Goal: Task Accomplishment & Management: Use online tool/utility

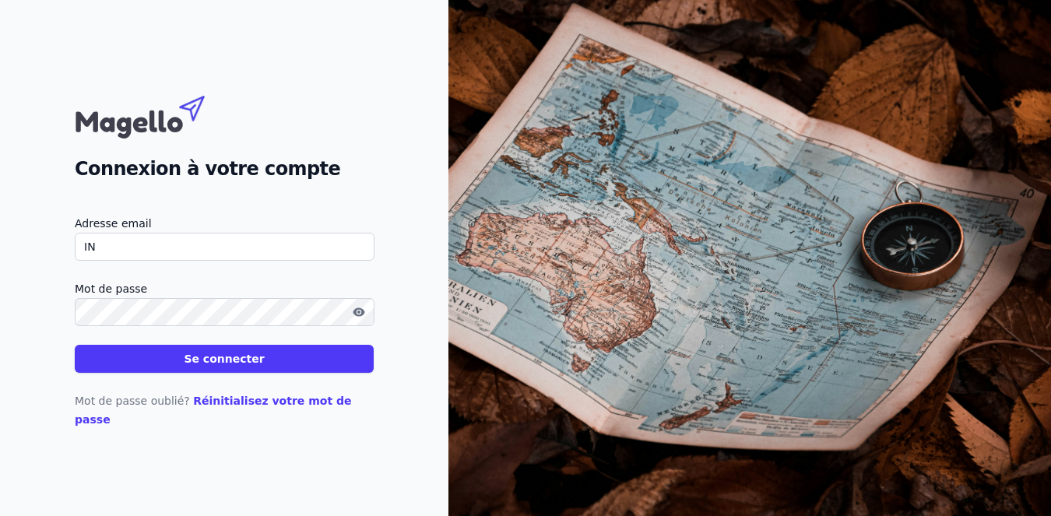
type input "I"
type input "[EMAIL_ADDRESS][DOMAIN_NAME]"
click at [75, 345] on button "Se connecter" at bounding box center [224, 359] width 299 height 28
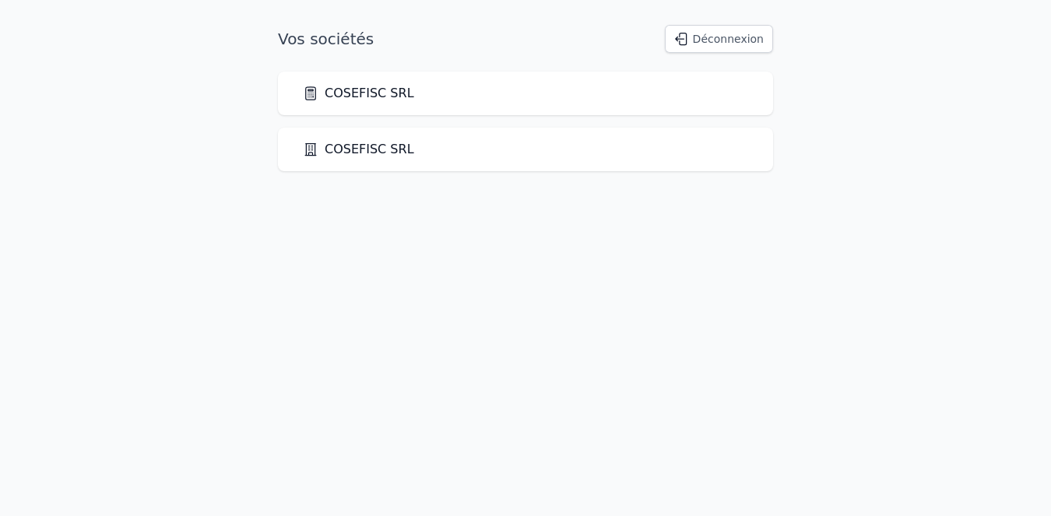
click at [363, 95] on link "COSEFISC SRL" at bounding box center [358, 93] width 111 height 19
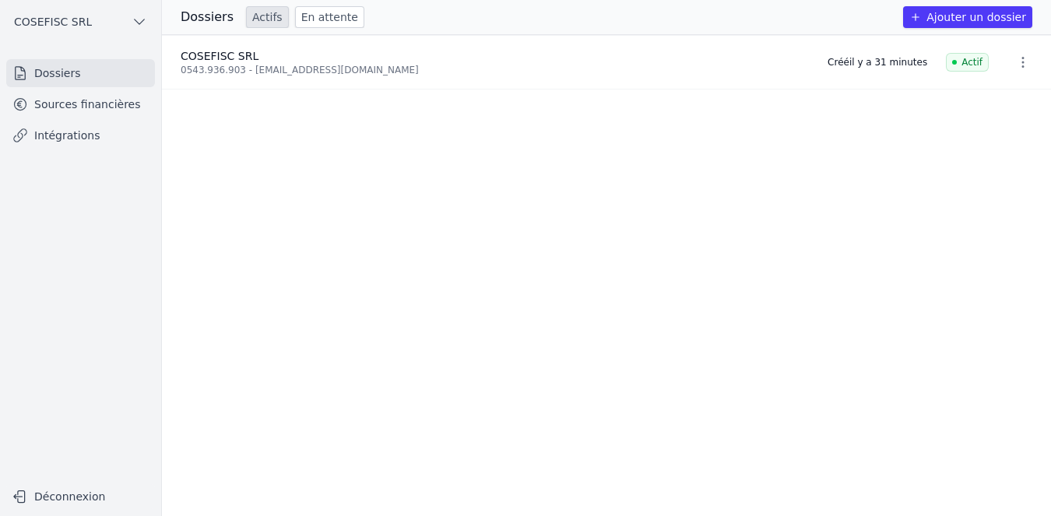
click at [94, 135] on link "Intégrations" at bounding box center [80, 135] width 149 height 28
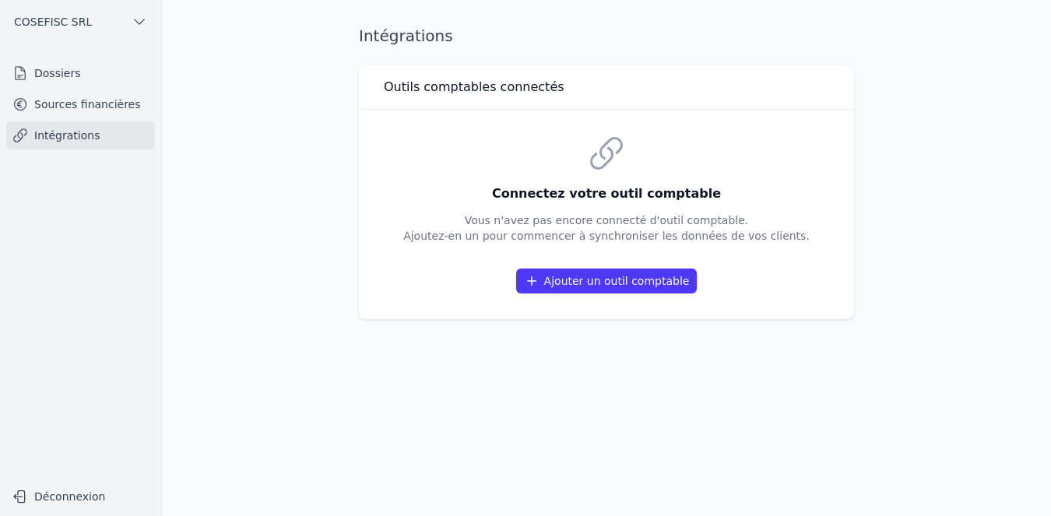
click at [561, 280] on button "Ajouter un outil comptable" at bounding box center [606, 281] width 181 height 25
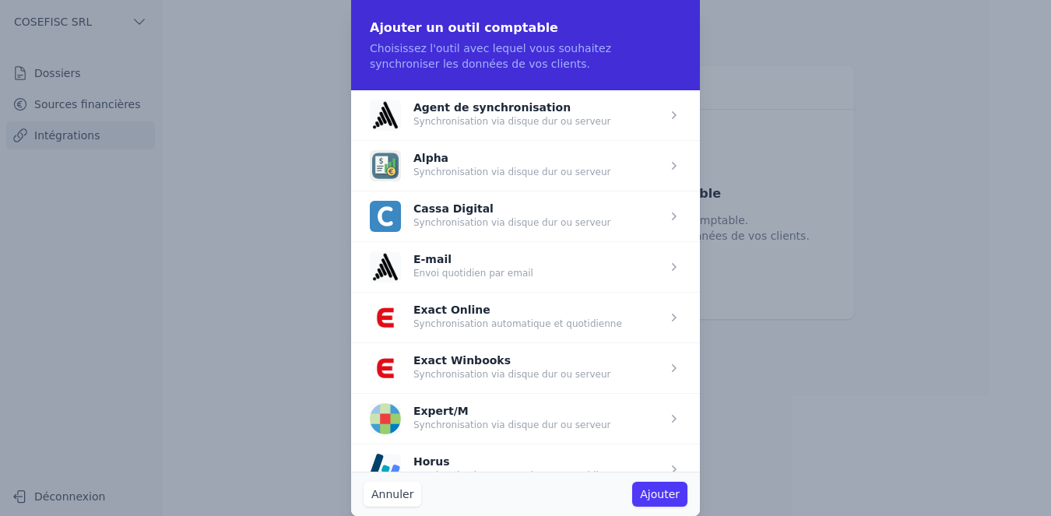
scroll to position [174, 0]
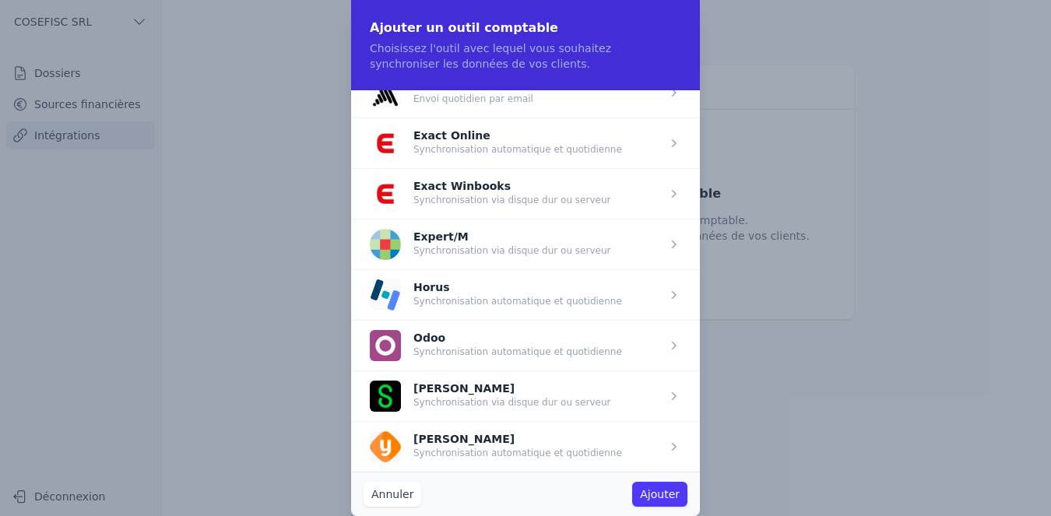
click at [476, 192] on span "button" at bounding box center [525, 193] width 349 height 51
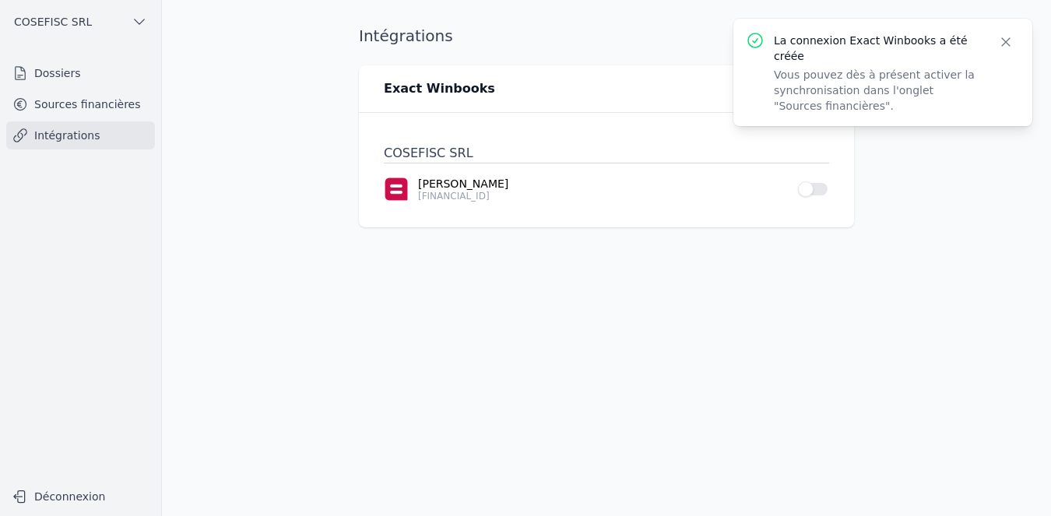
click at [1005, 41] on icon "button" at bounding box center [1006, 42] width 8 height 8
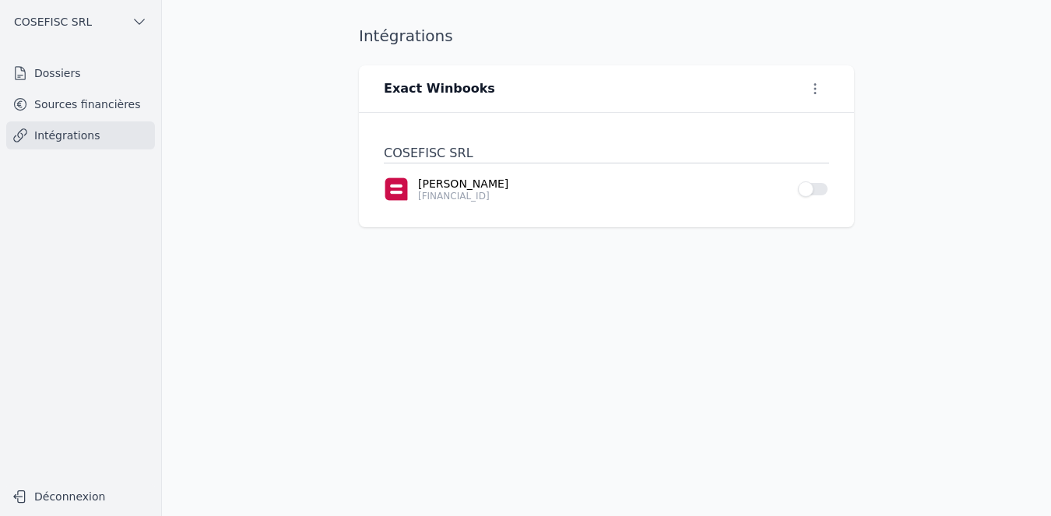
click at [99, 130] on link "Intégrations" at bounding box center [80, 135] width 149 height 28
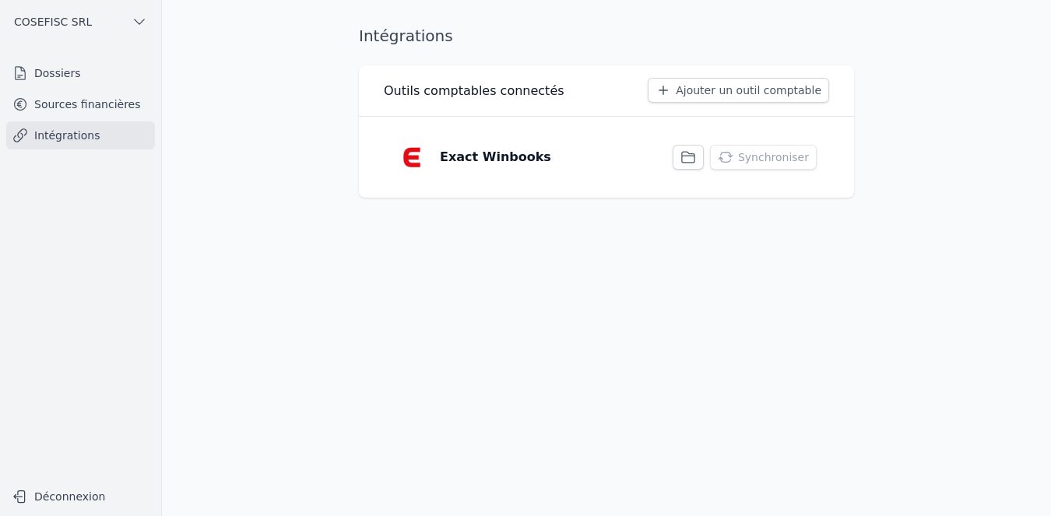
click at [696, 160] on icon "button" at bounding box center [688, 157] width 16 height 16
click at [750, 154] on button "Synchroniser" at bounding box center [763, 157] width 107 height 25
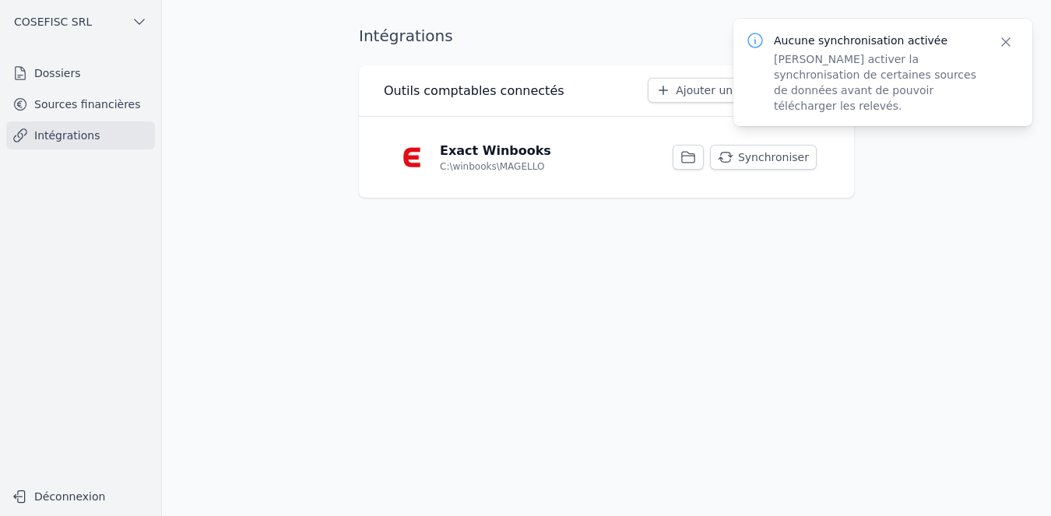
click at [1011, 37] on icon "button" at bounding box center [1006, 42] width 16 height 16
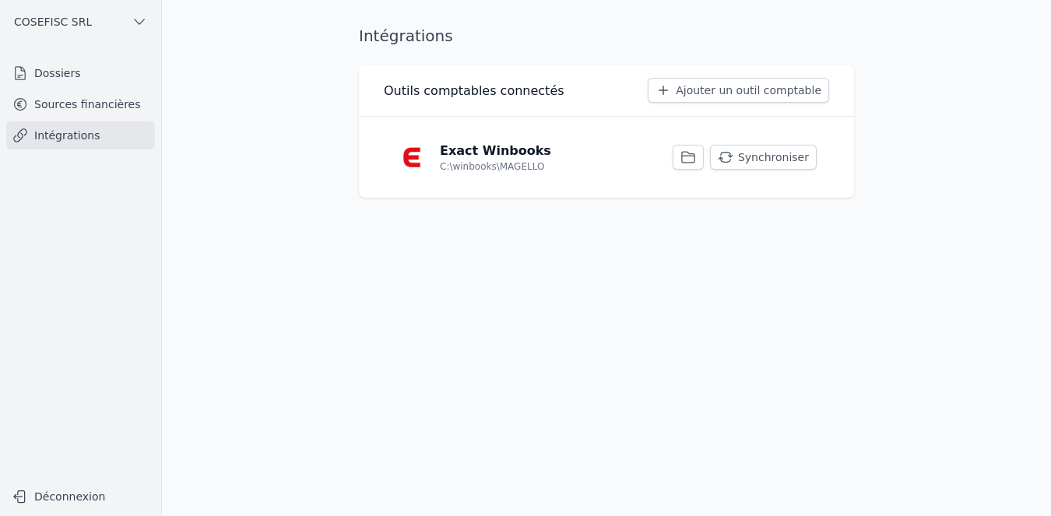
click at [442, 151] on p "Exact Winbooks" at bounding box center [495, 151] width 111 height 19
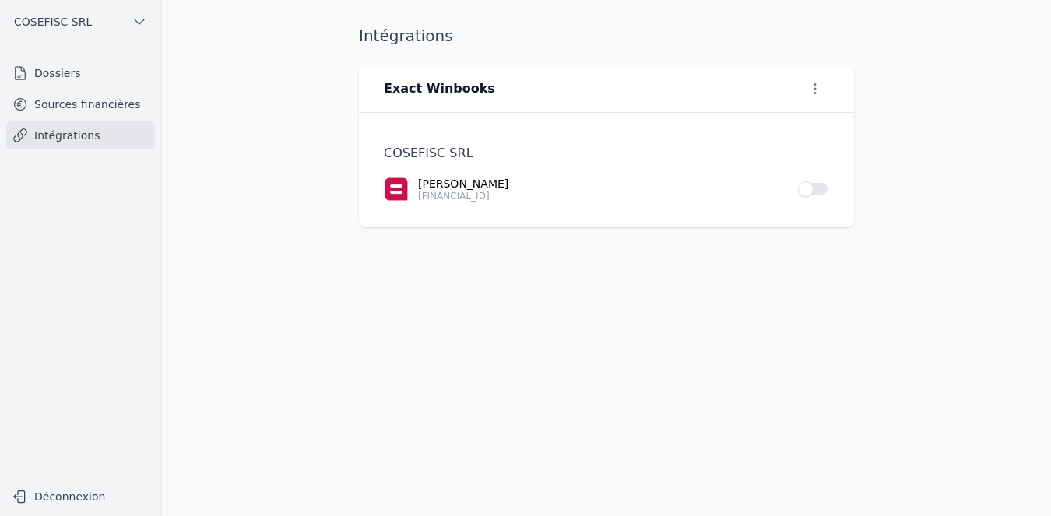
click at [820, 188] on button "Use setting" at bounding box center [813, 189] width 31 height 16
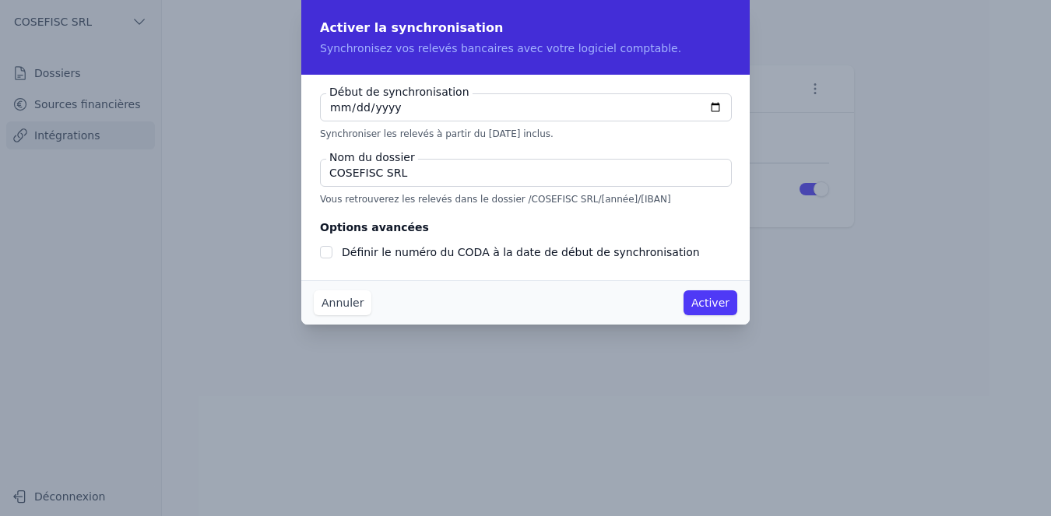
type input "[DATE]"
checkbox input "false"
type input "[DATE]"
click at [709, 306] on button "Activer" at bounding box center [711, 302] width 54 height 25
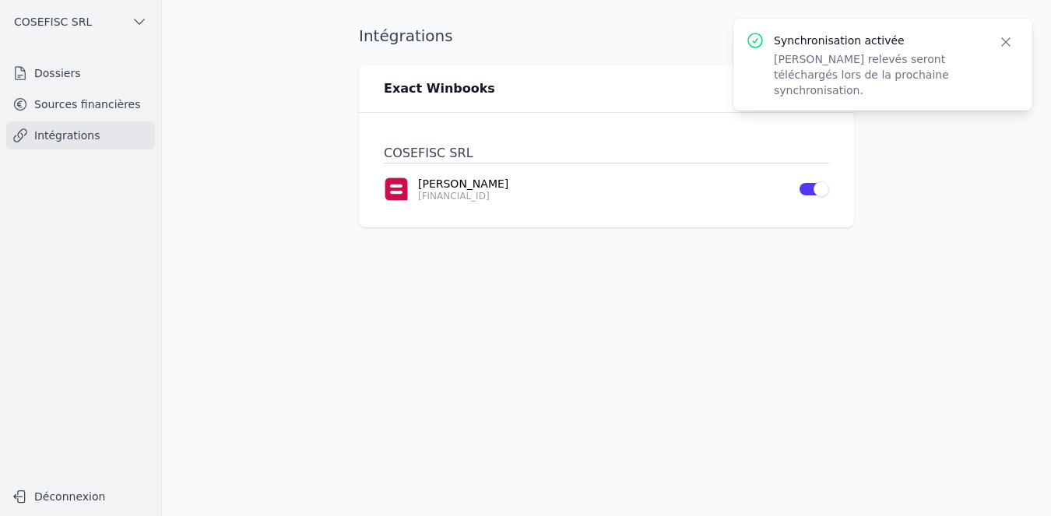
click at [51, 131] on link "Intégrations" at bounding box center [80, 135] width 149 height 28
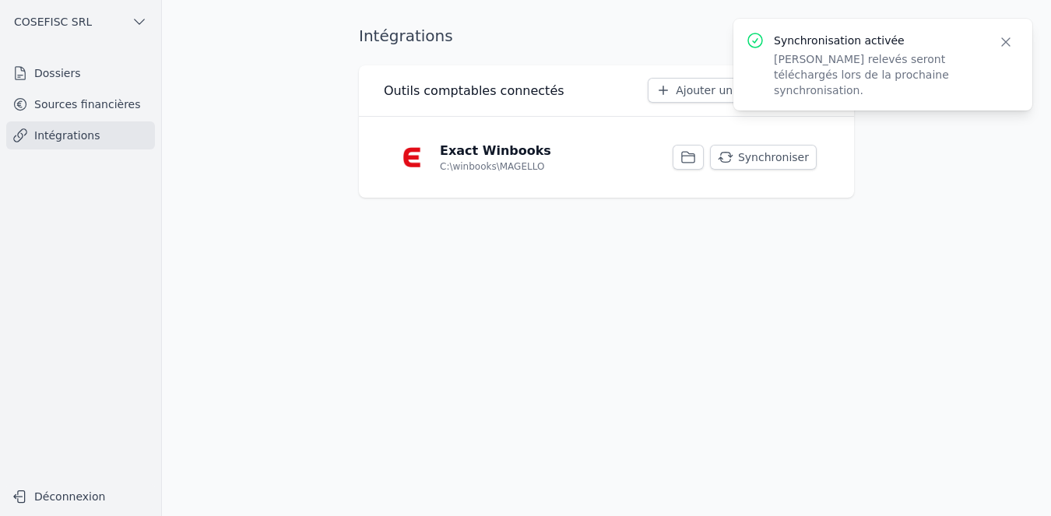
click at [747, 155] on button "Synchroniser" at bounding box center [763, 157] width 107 height 25
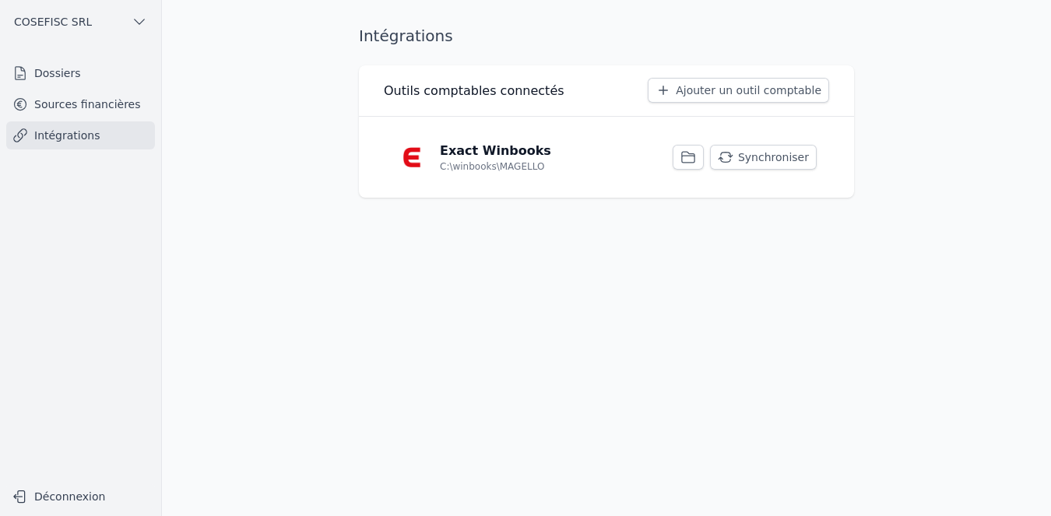
click at [761, 156] on button "Synchroniser" at bounding box center [763, 157] width 107 height 25
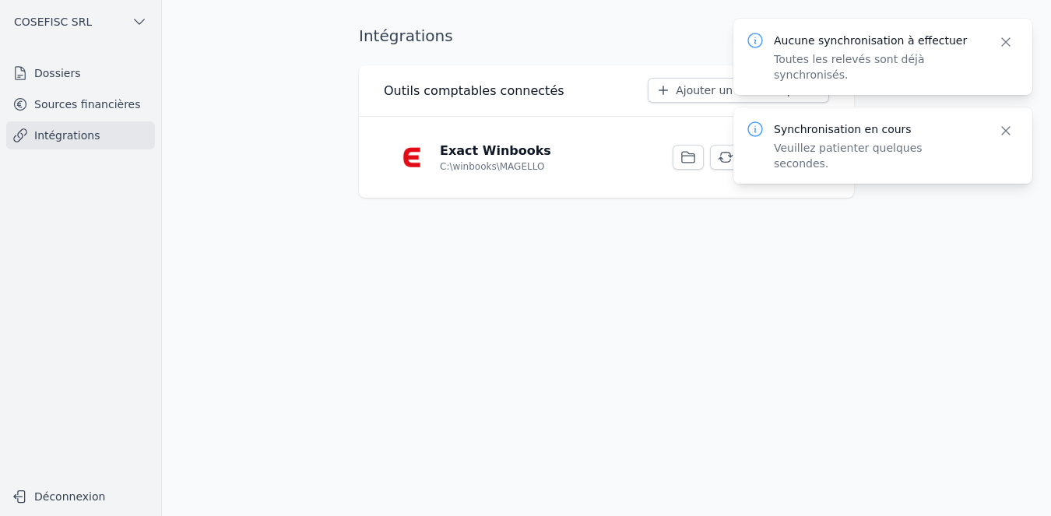
click at [1009, 44] on icon "button" at bounding box center [1006, 42] width 16 height 16
click at [1006, 42] on icon "button" at bounding box center [1006, 42] width 8 height 8
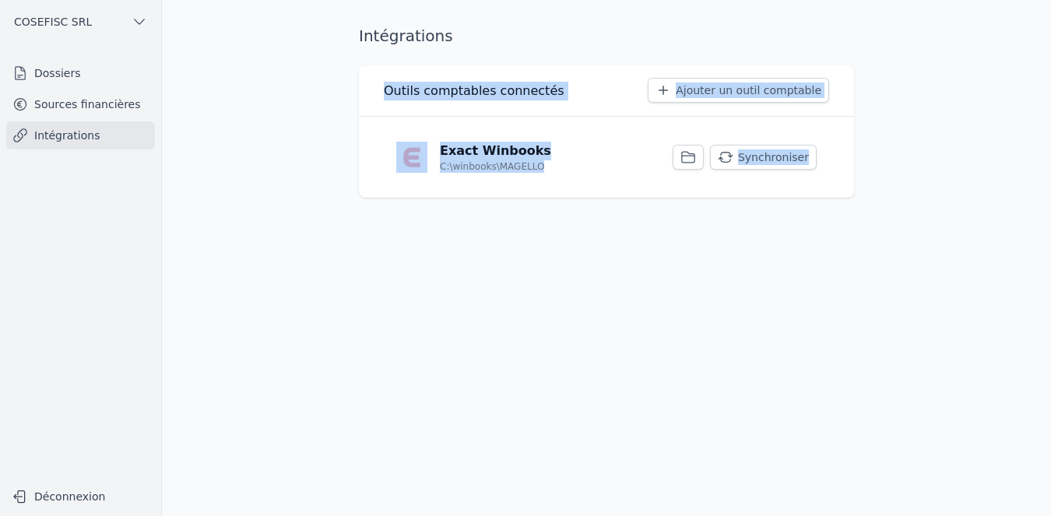
drag, startPoint x: 1004, startPoint y: 42, endPoint x: 781, endPoint y: 144, distance: 245.6
click at [781, 144] on main "Intégrations Outils comptables connectés Ajouter un outil comptable Exact Winbo…" at bounding box center [525, 258] width 1051 height 516
click at [458, 143] on p "Exact Winbooks" at bounding box center [495, 151] width 111 height 19
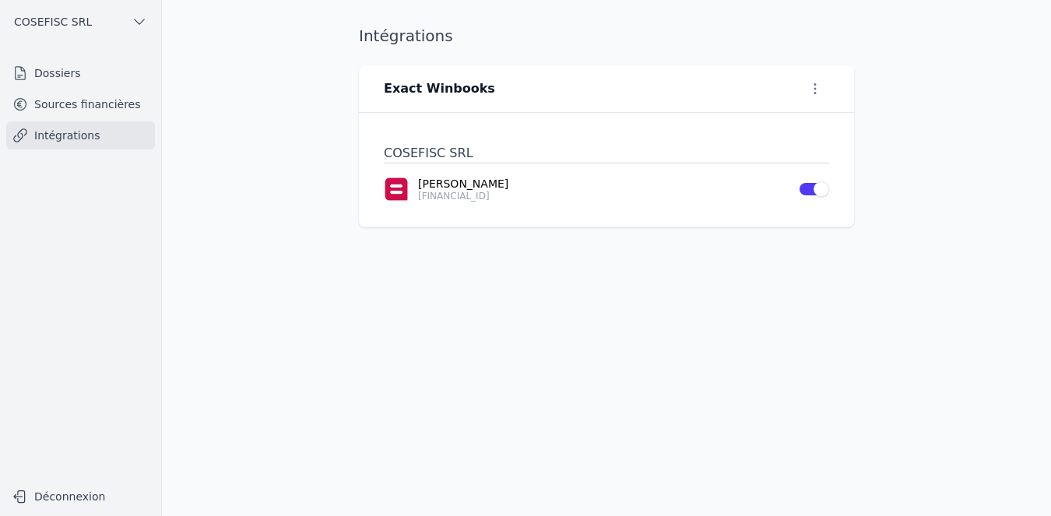
click at [821, 185] on button "Use setting" at bounding box center [813, 189] width 31 height 16
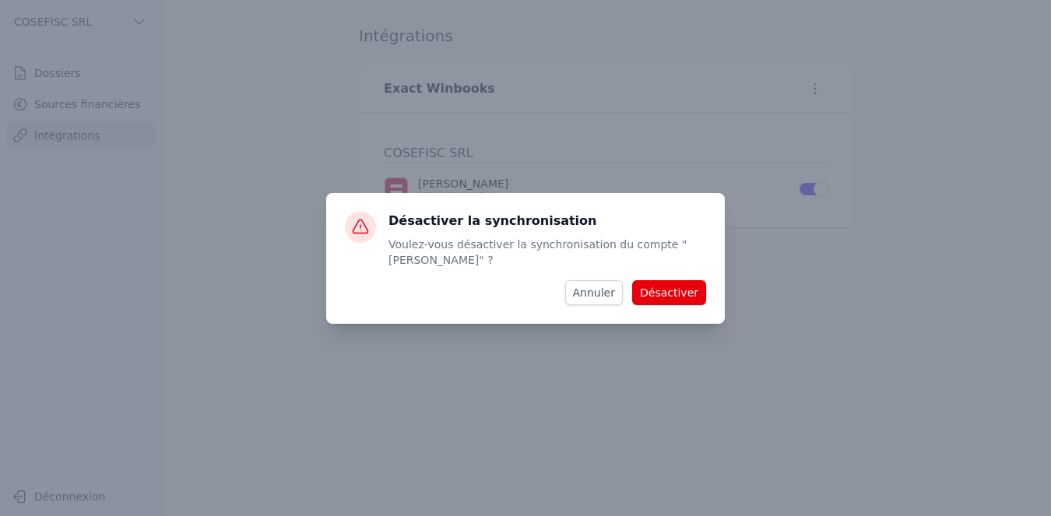
click at [671, 294] on button "Désactiver" at bounding box center [669, 292] width 74 height 25
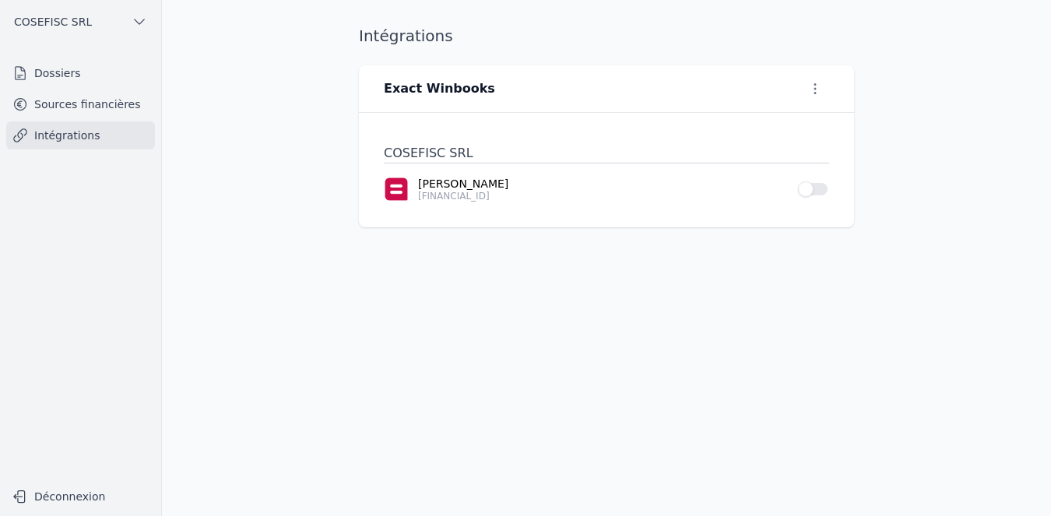
click at [817, 189] on button "Use setting" at bounding box center [813, 189] width 31 height 16
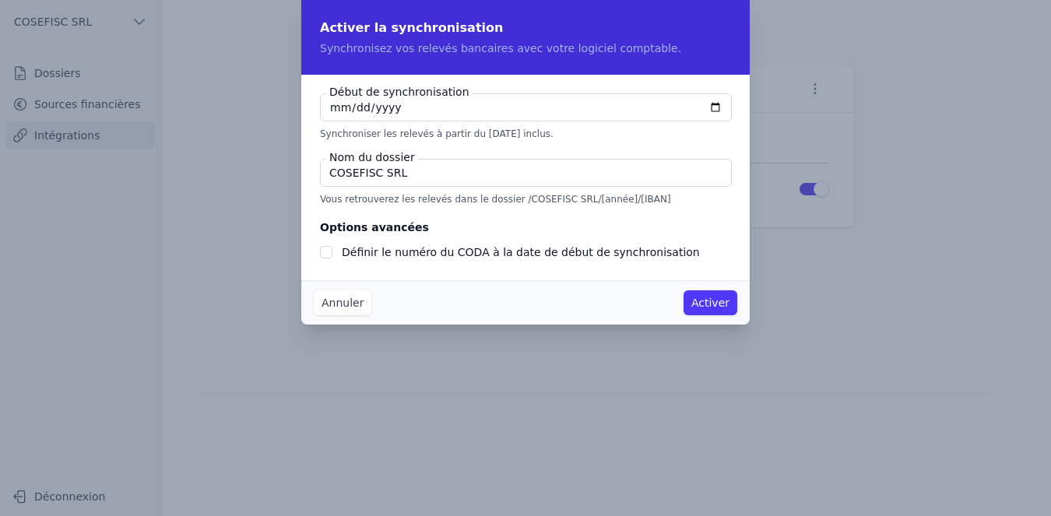
click at [720, 304] on button "Activer" at bounding box center [711, 302] width 54 height 25
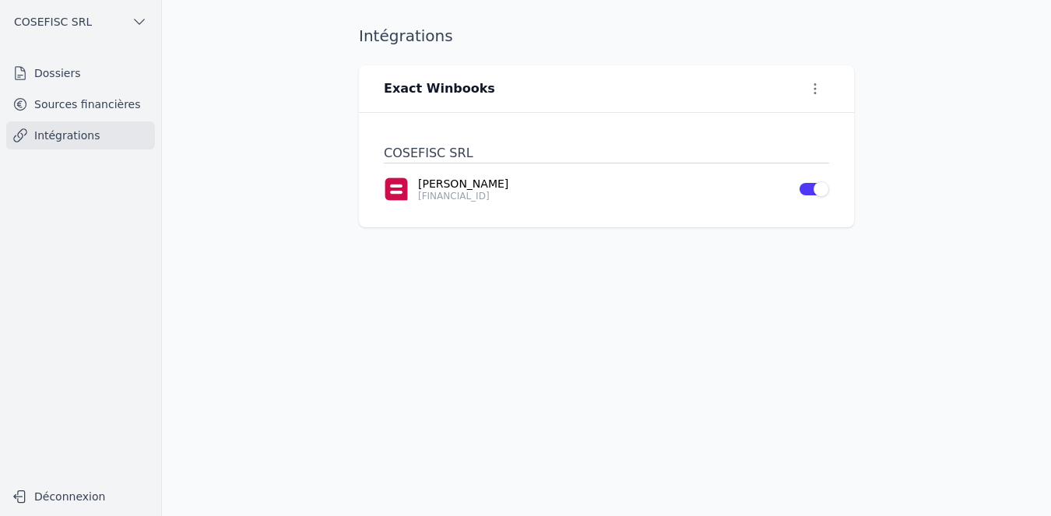
click at [93, 139] on link "Intégrations" at bounding box center [80, 135] width 149 height 28
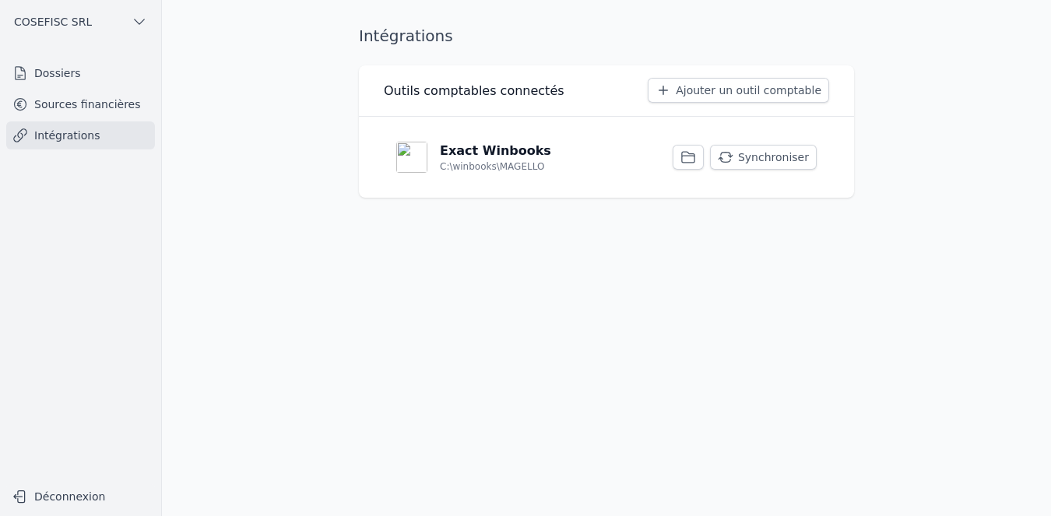
click at [93, 139] on link "Intégrations" at bounding box center [80, 135] width 149 height 28
